Goal: Find specific page/section: Find specific page/section

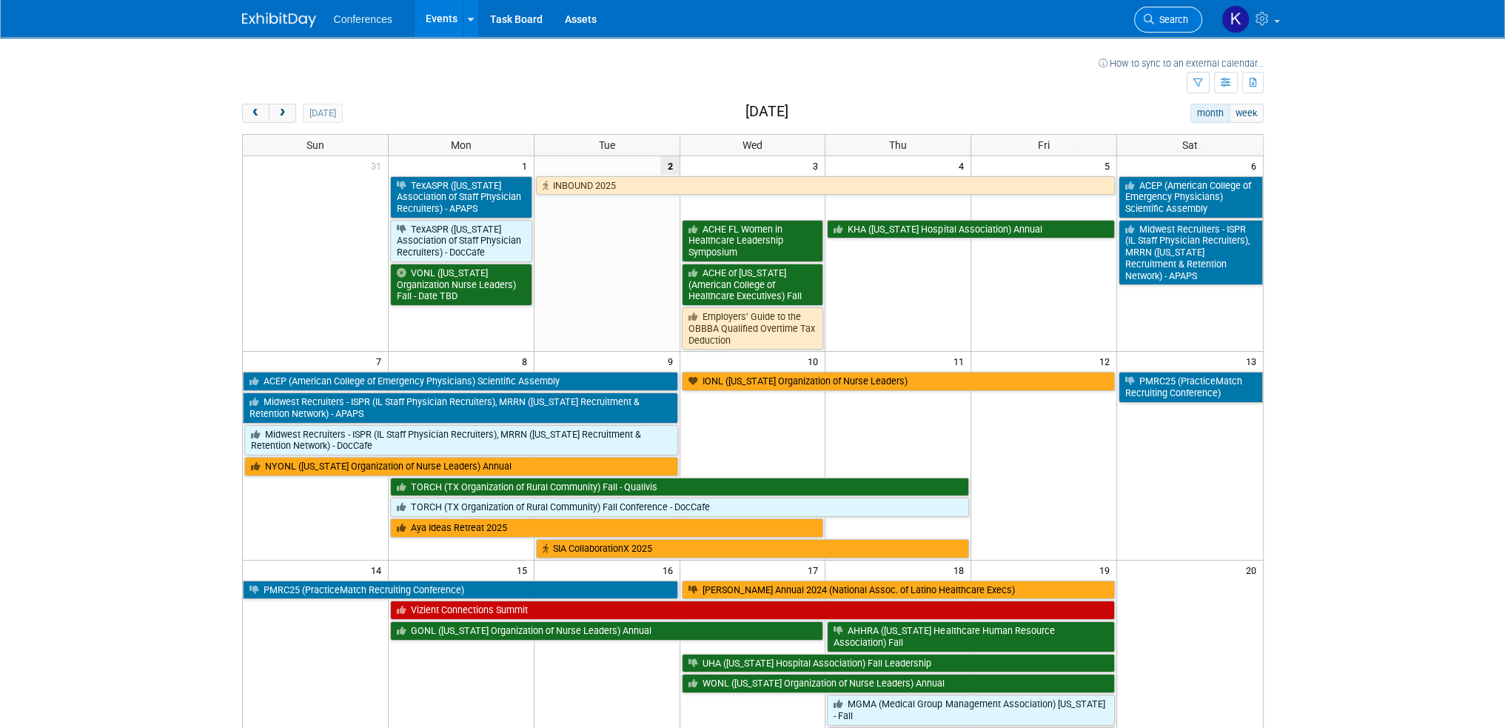
click at [1161, 29] on link "Search" at bounding box center [1168, 20] width 68 height 26
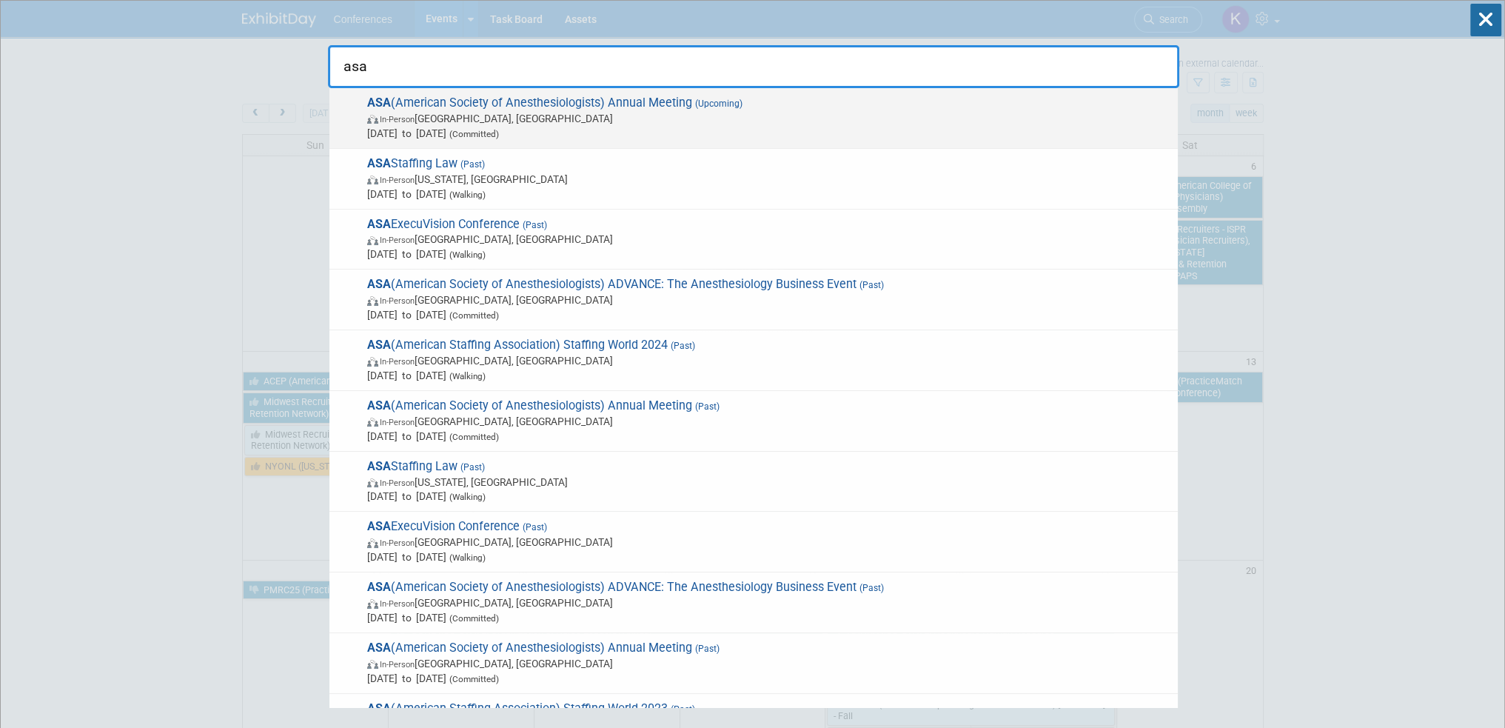
type input "asa"
click at [773, 120] on span "In-Person [GEOGRAPHIC_DATA], [GEOGRAPHIC_DATA]" at bounding box center [768, 118] width 803 height 15
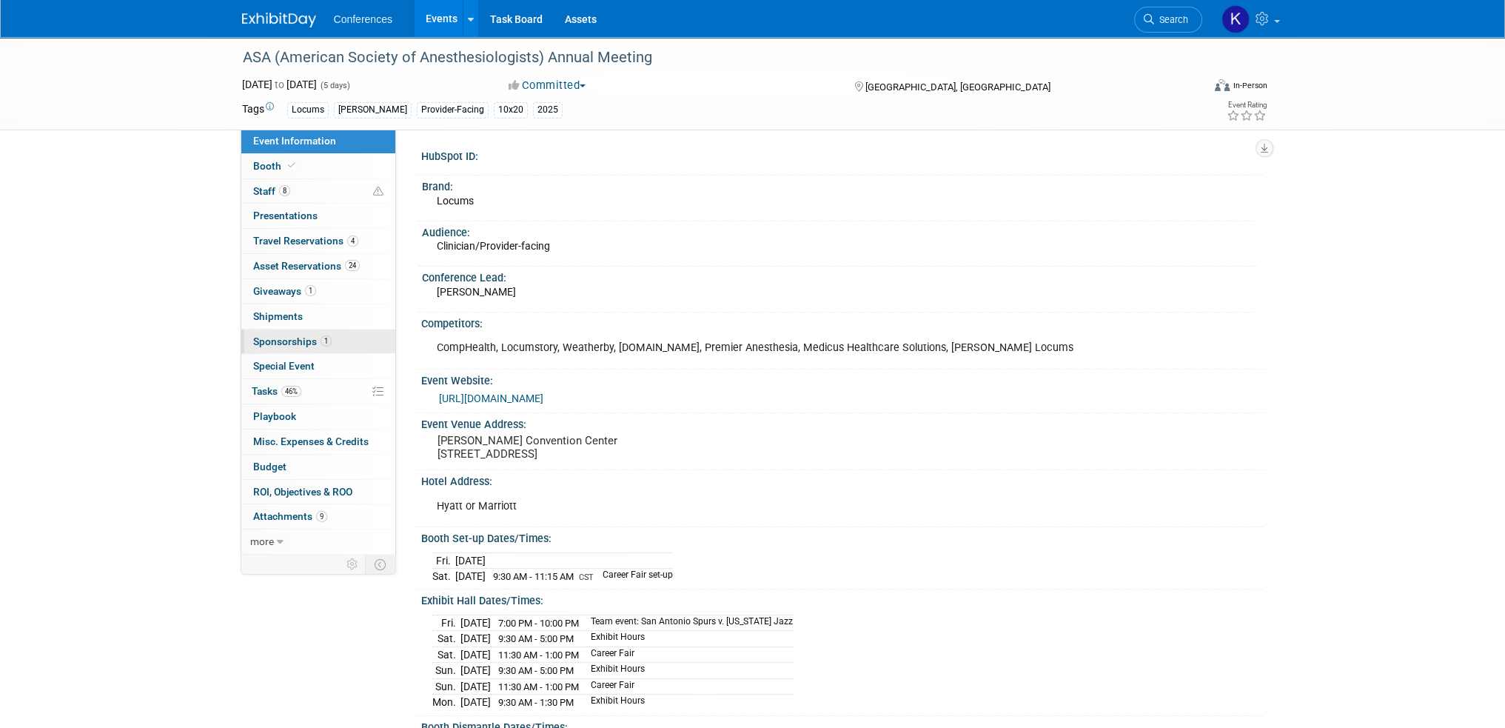
click at [289, 343] on span "Sponsorships 1" at bounding box center [292, 341] width 78 height 12
